Goal: Communication & Community: Answer question/provide support

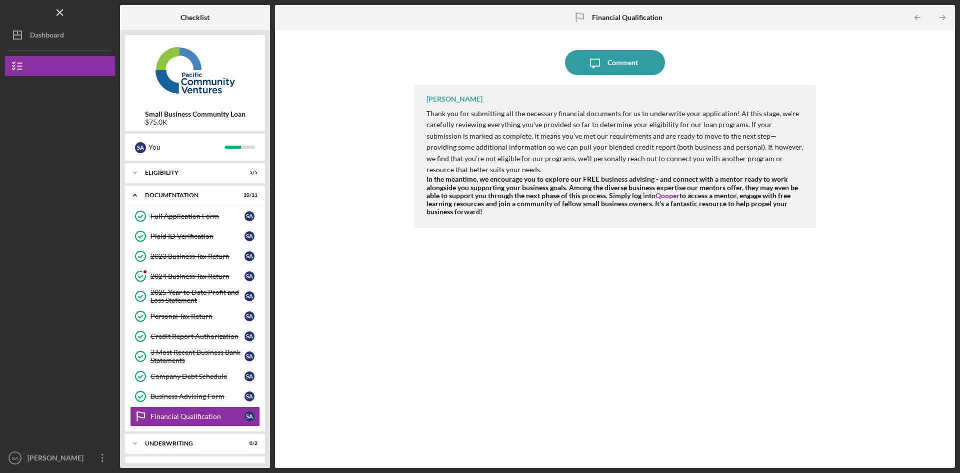
click at [194, 420] on div "Financial Qualification" at bounding box center [198, 416] width 94 height 8
click at [38, 56] on nav "Logo-Reversed Created with Sketch. Icon/Menu Close Icon/Dashboard Dashboard Sma…" at bounding box center [62, 234] width 115 height 468
click at [36, 36] on div "Dashboard" at bounding box center [47, 36] width 34 height 23
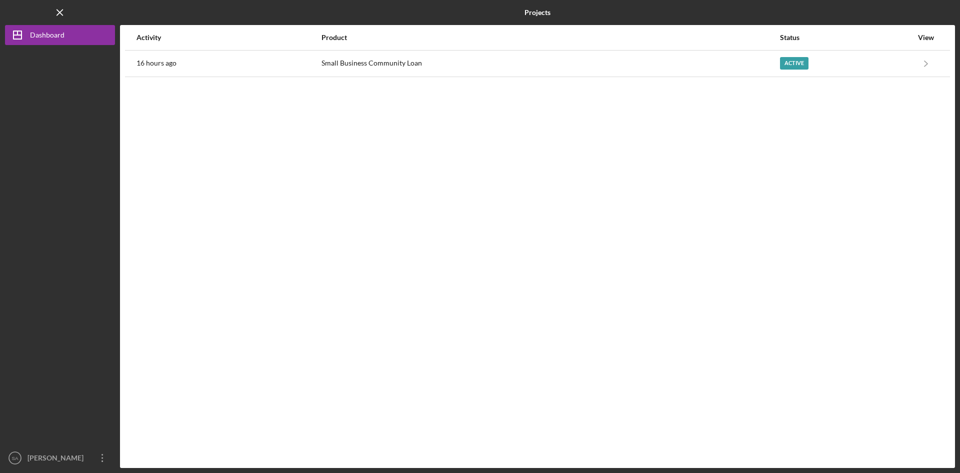
click at [841, 68] on div "Active" at bounding box center [846, 63] width 133 height 25
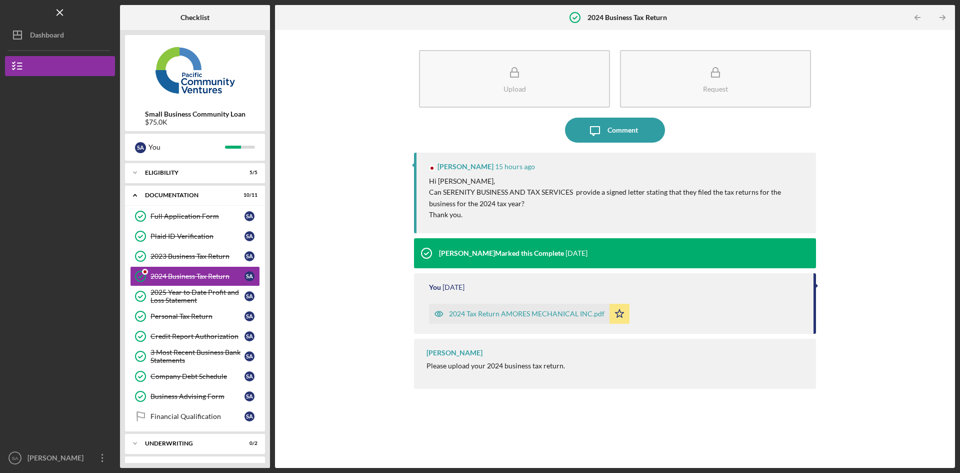
click at [611, 123] on div "Comment" at bounding box center [623, 130] width 31 height 25
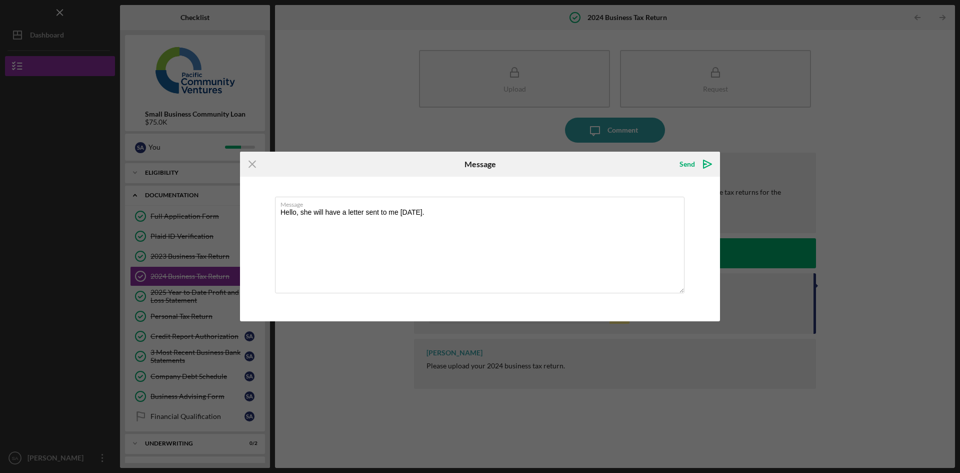
type textarea "Hello, she will have a letter sent to me [DATE]."
click at [693, 167] on div "Send" at bounding box center [688, 164] width 16 height 20
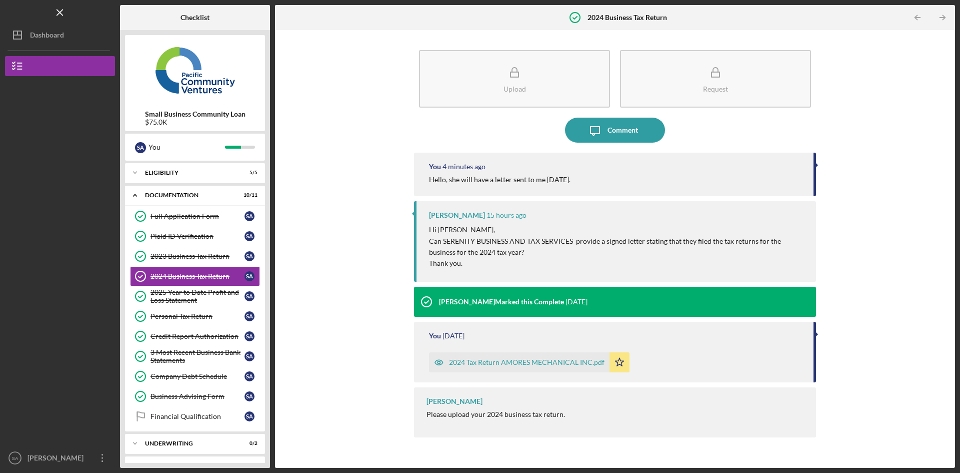
click at [45, 38] on div "Dashboard" at bounding box center [47, 36] width 34 height 23
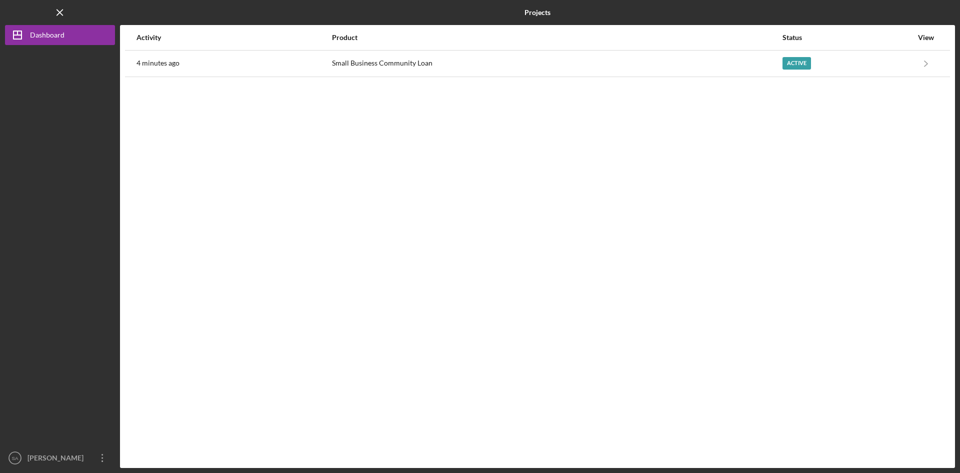
click at [804, 61] on div "Active" at bounding box center [797, 63] width 29 height 13
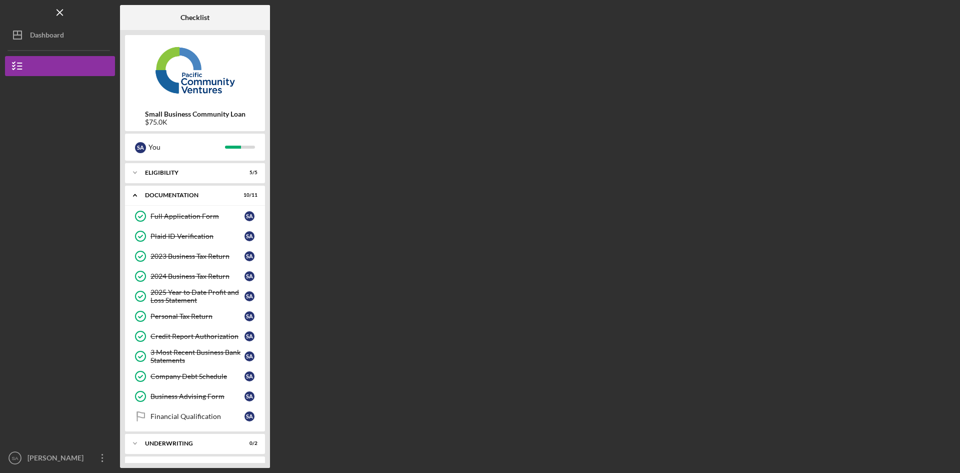
click at [215, 417] on div "Financial Qualification" at bounding box center [198, 416] width 94 height 8
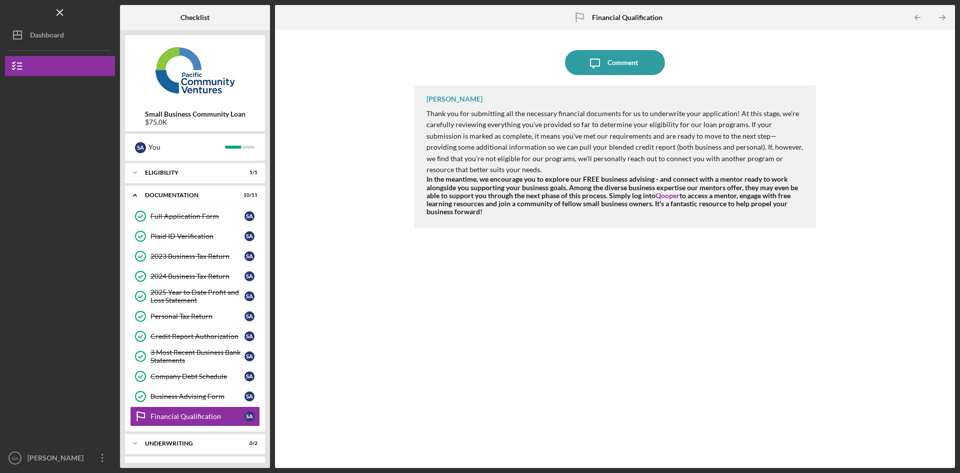
drag, startPoint x: 476, startPoint y: 208, endPoint x: 423, endPoint y: 98, distance: 122.2
click at [423, 98] on div "[PERSON_NAME] Thank you for submitting all the necessary financial documents fo…" at bounding box center [615, 156] width 402 height 143
click at [384, 185] on div "Icon/Message Comment [PERSON_NAME] Thank you for submitting all the necessary f…" at bounding box center [615, 249] width 670 height 428
drag, startPoint x: 510, startPoint y: 213, endPoint x: 426, endPoint y: 100, distance: 141.2
click at [426, 100] on div "[PERSON_NAME] Thank you for submitting all the necessary financial documents fo…" at bounding box center [615, 156] width 402 height 143
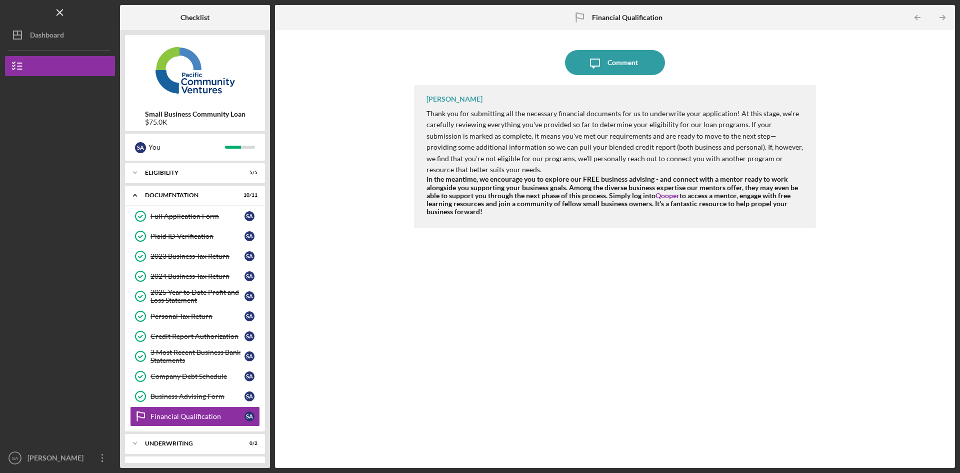
click at [419, 122] on div "[PERSON_NAME] Thank you for submitting all the necessary financial documents fo…" at bounding box center [615, 156] width 402 height 143
click at [193, 417] on div "Financial Qualification" at bounding box center [198, 416] width 94 height 8
